Goal: Check status: Check status

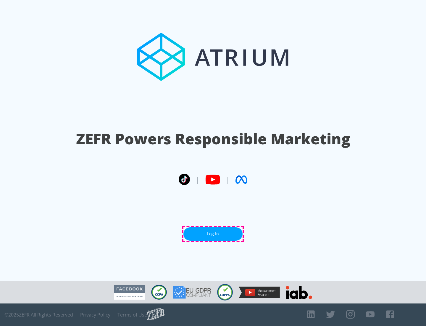
click at [213, 234] on link "Log In" at bounding box center [213, 233] width 59 height 13
